Goal: Task Accomplishment & Management: Use online tool/utility

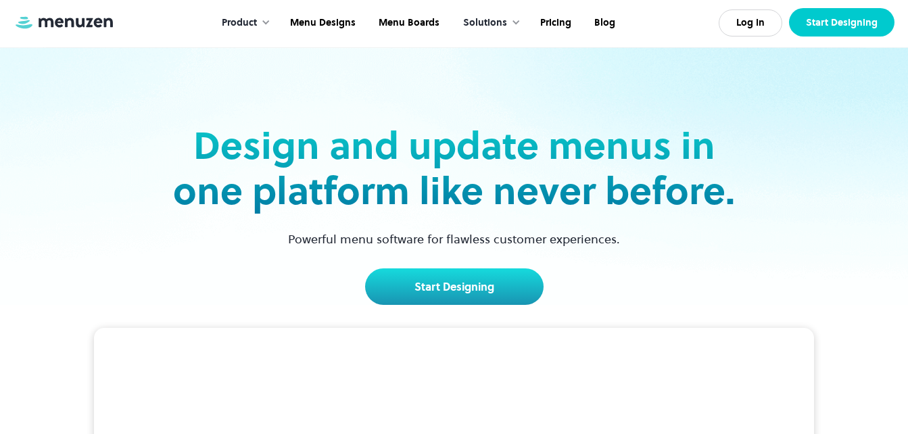
click at [841, 26] on link "Start Designing" at bounding box center [842, 22] width 106 height 28
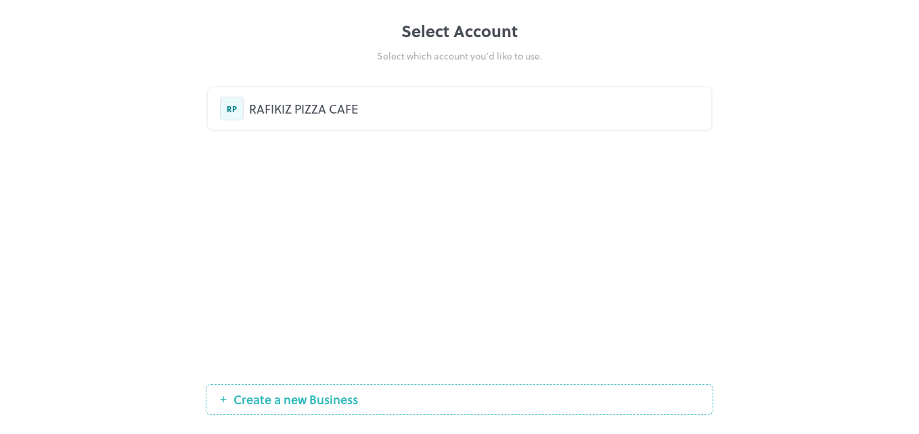
click at [342, 110] on div "RAFIKIZ PIZZA CAFE" at bounding box center [474, 108] width 450 height 18
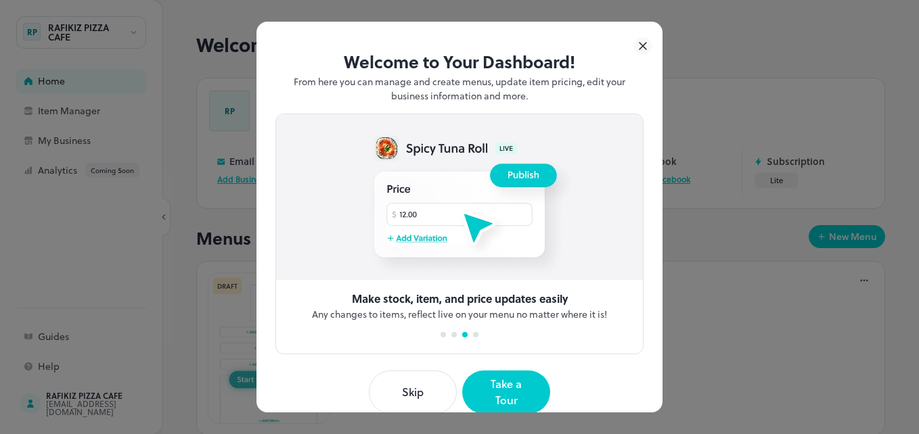
click at [415, 379] on button "Skip" at bounding box center [413, 392] width 88 height 43
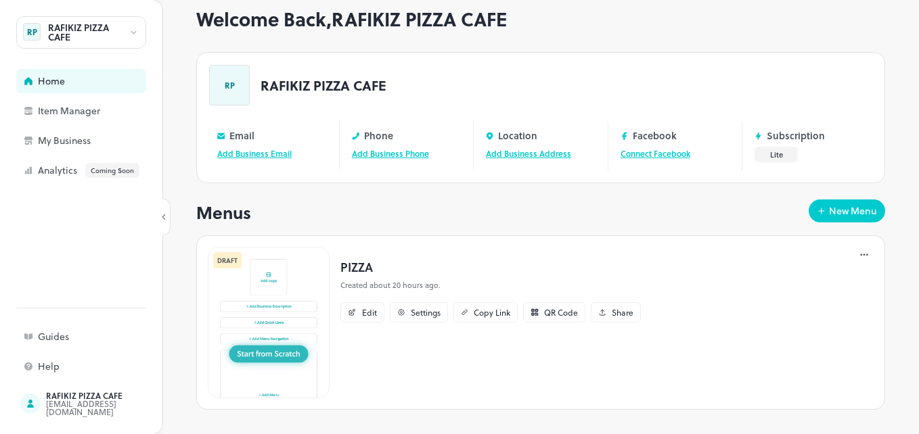
scroll to position [34, 0]
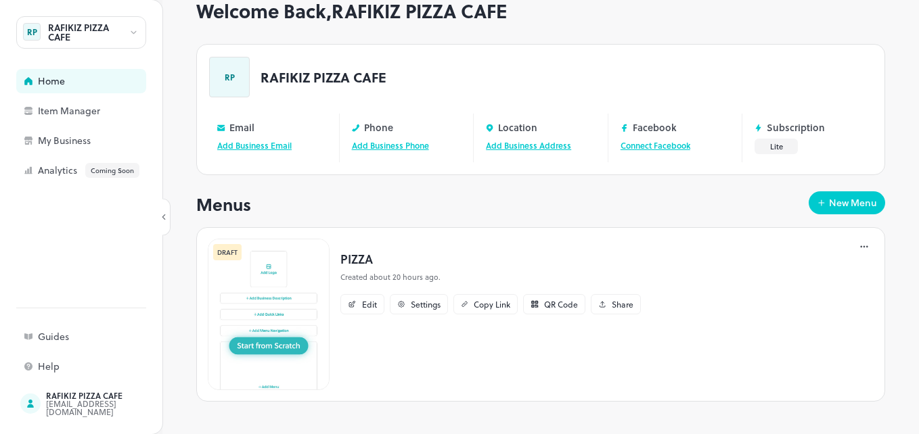
click at [418, 275] on p "Created about 20 hours ago." at bounding box center [490, 277] width 300 height 11
click at [857, 250] on icon at bounding box center [864, 247] width 14 height 14
click at [597, 390] on div at bounding box center [459, 217] width 919 height 434
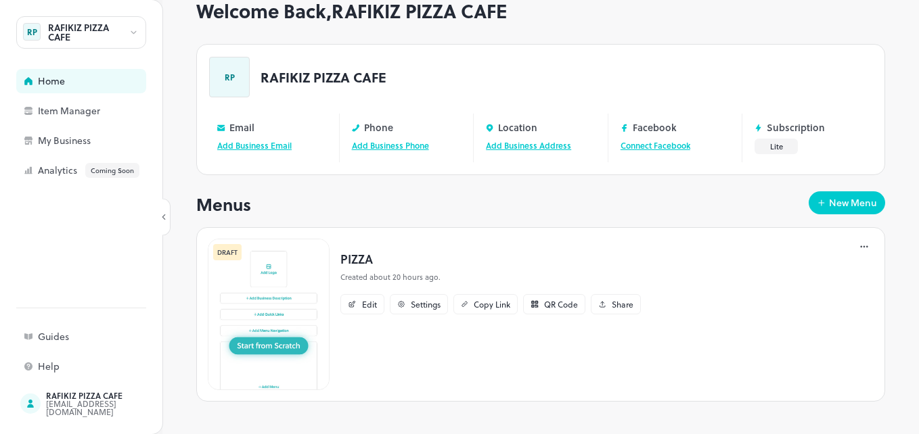
click at [405, 336] on div "PIZZA Created about 20 hours ago. Edit Settings Copy Link QR Code Share" at bounding box center [490, 315] width 322 height 152
click at [229, 255] on div "DRAFT" at bounding box center [227, 252] width 28 height 16
click at [263, 270] on img at bounding box center [269, 315] width 122 height 152
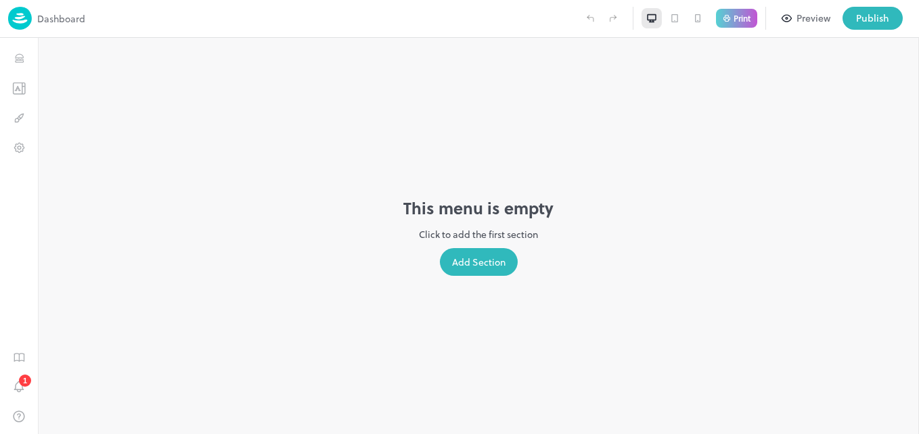
click at [465, 274] on div "Add Section" at bounding box center [479, 262] width 78 height 28
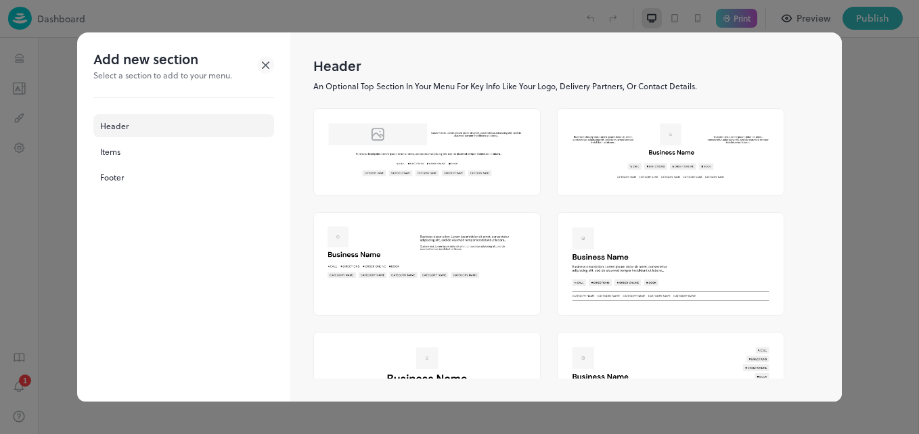
click at [377, 143] on img at bounding box center [427, 150] width 226 height 82
click at [391, 256] on img at bounding box center [427, 252] width 226 height 78
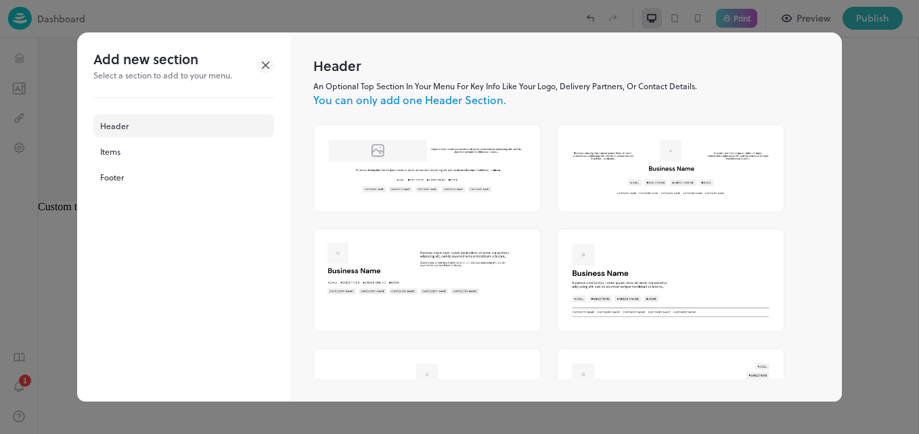
click at [359, 249] on img at bounding box center [427, 268] width 226 height 78
click at [578, 259] on img at bounding box center [670, 280] width 226 height 102
click at [598, 166] on img at bounding box center [670, 168] width 226 height 86
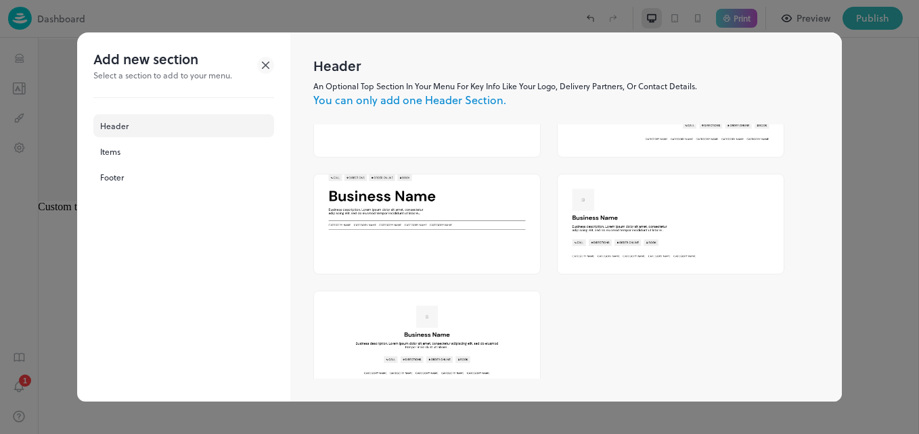
scroll to position [417, 0]
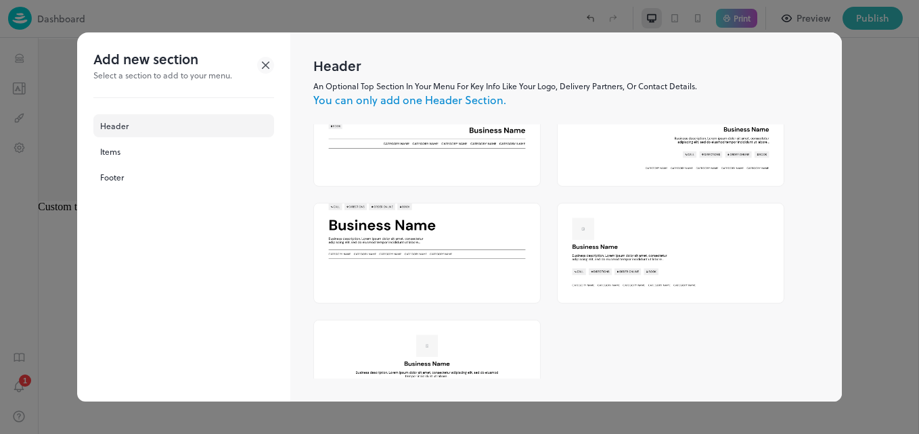
click at [668, 229] on img at bounding box center [670, 253] width 226 height 99
click at [586, 223] on img at bounding box center [670, 253] width 226 height 99
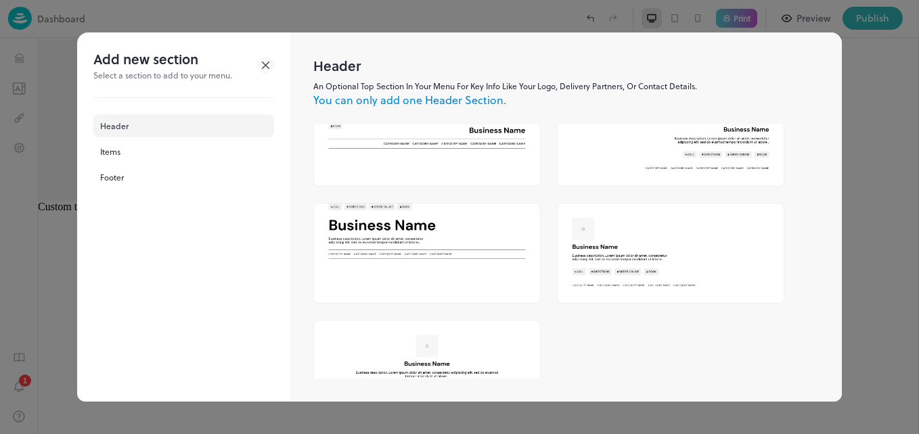
click at [262, 62] on icon at bounding box center [265, 65] width 17 height 17
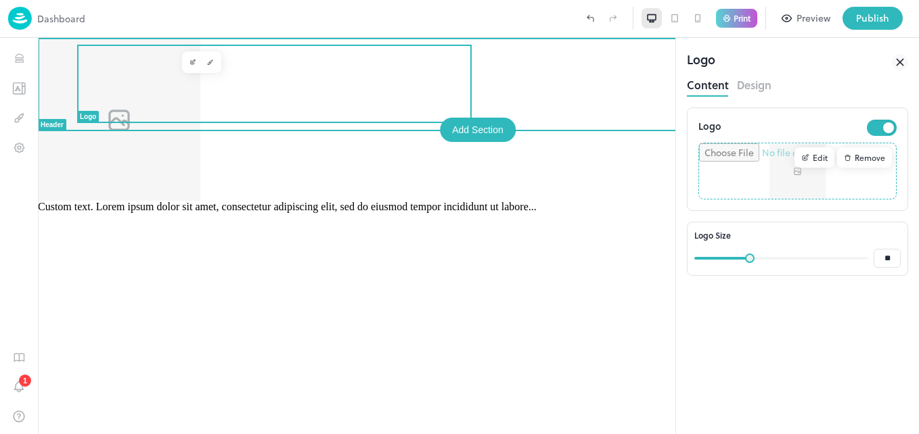
click at [319, 98] on div at bounding box center [356, 119] width 637 height 163
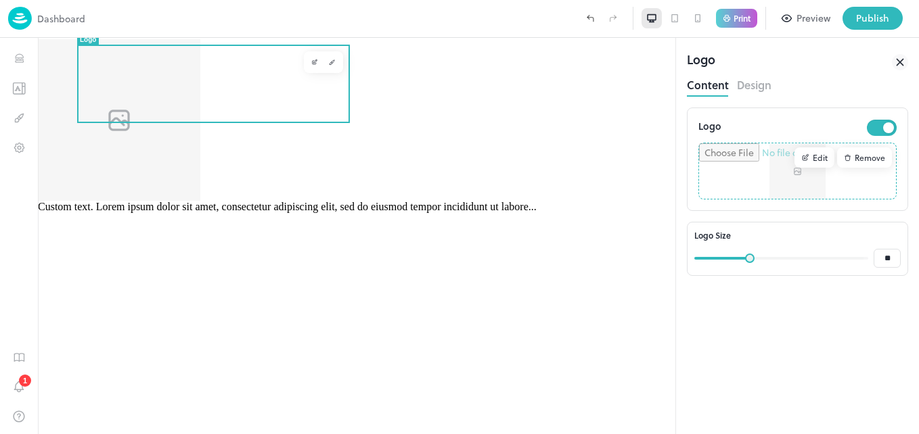
click at [743, 170] on input "file" at bounding box center [797, 170] width 197 height 55
type input "**********"
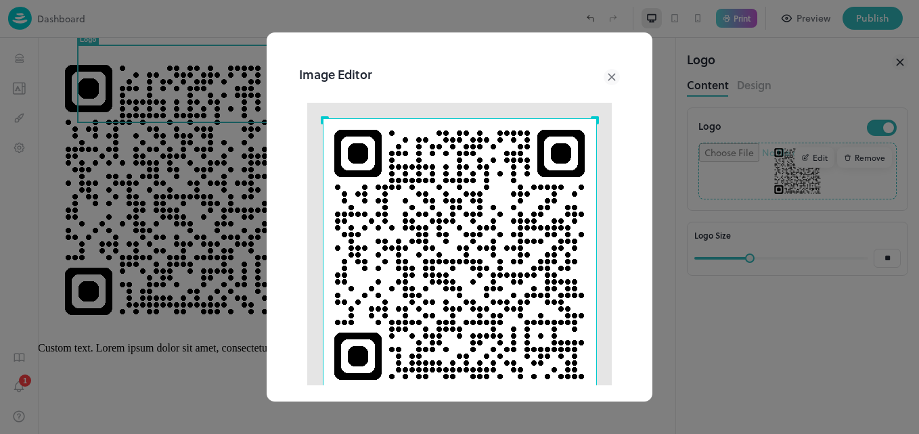
click at [603, 72] on icon at bounding box center [611, 77] width 16 height 16
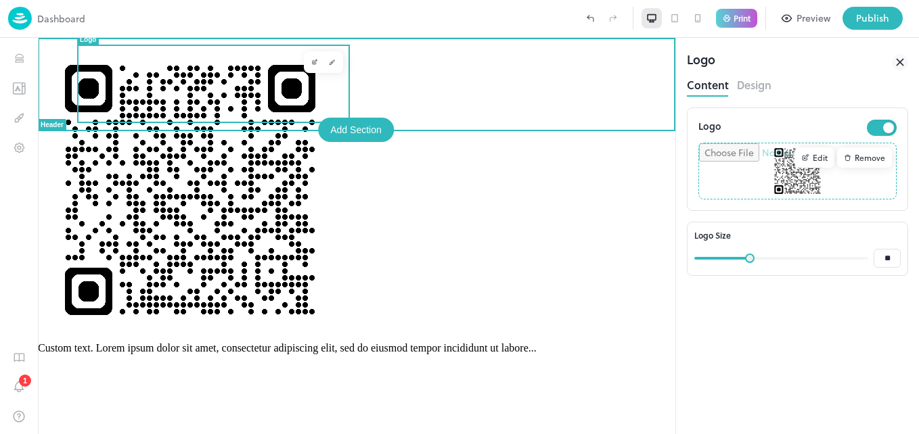
drag, startPoint x: 282, startPoint y: 60, endPoint x: 197, endPoint y: 160, distance: 131.0
click at [197, 160] on div "Custom text. Lorem ipsum dolor sit amet, consectetur adipiscing elit, sed do ei…" at bounding box center [356, 236] width 637 height 396
click at [314, 63] on icon "Edit" at bounding box center [314, 62] width 7 height 7
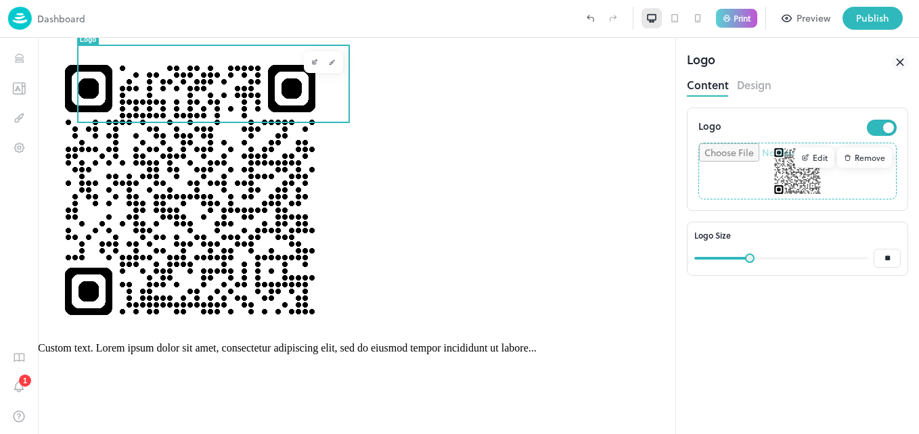
click at [871, 158] on div "Remove" at bounding box center [864, 157] width 55 height 20
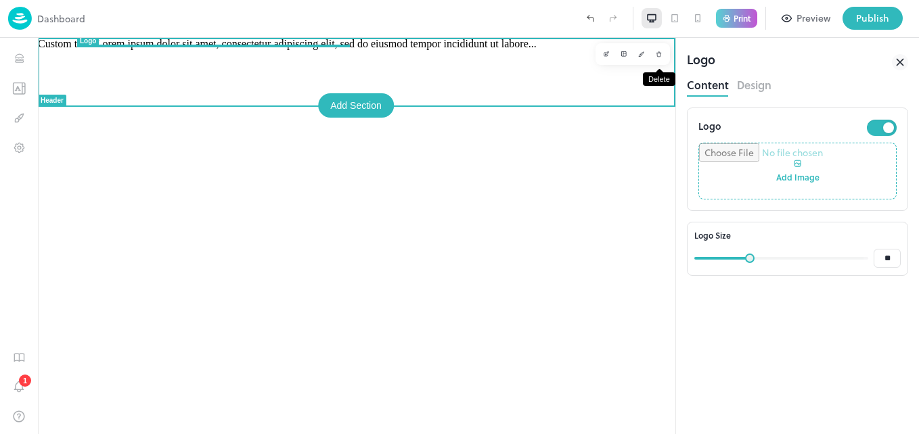
click at [655, 51] on icon "Delete" at bounding box center [658, 54] width 7 height 7
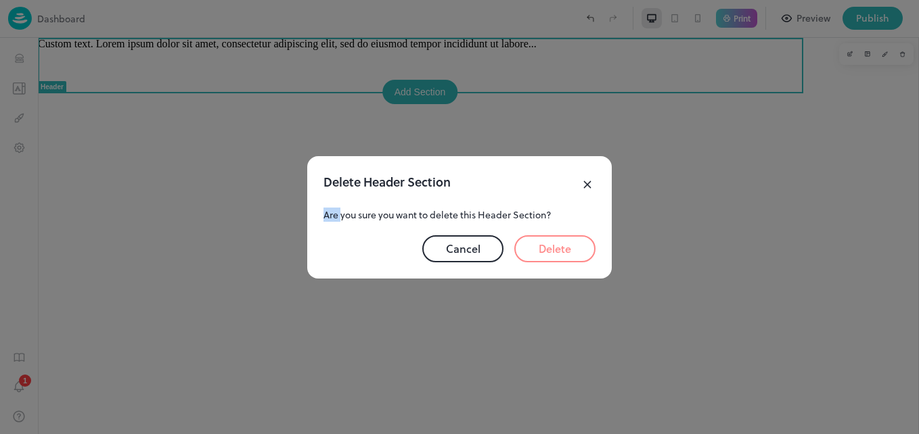
click at [654, 51] on div "Delete Header Section Are you sure you want to delete this Header Section? Canc…" at bounding box center [459, 217] width 919 height 434
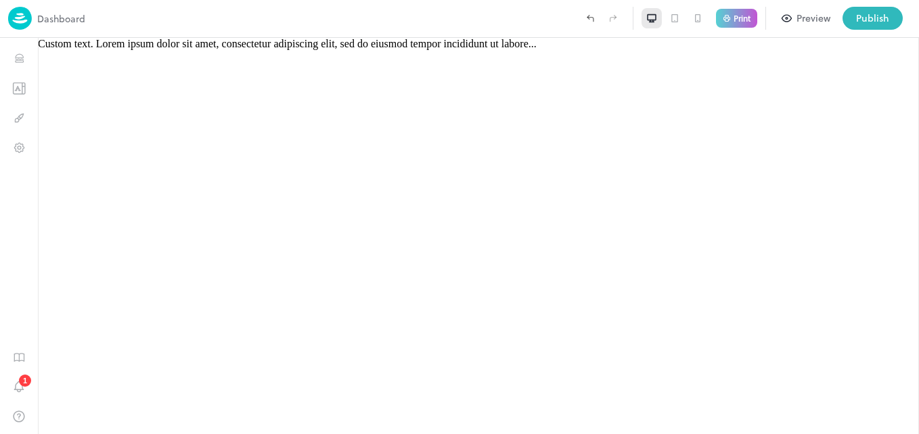
click at [26, 17] on img at bounding box center [20, 18] width 24 height 23
